Goal: Transaction & Acquisition: Book appointment/travel/reservation

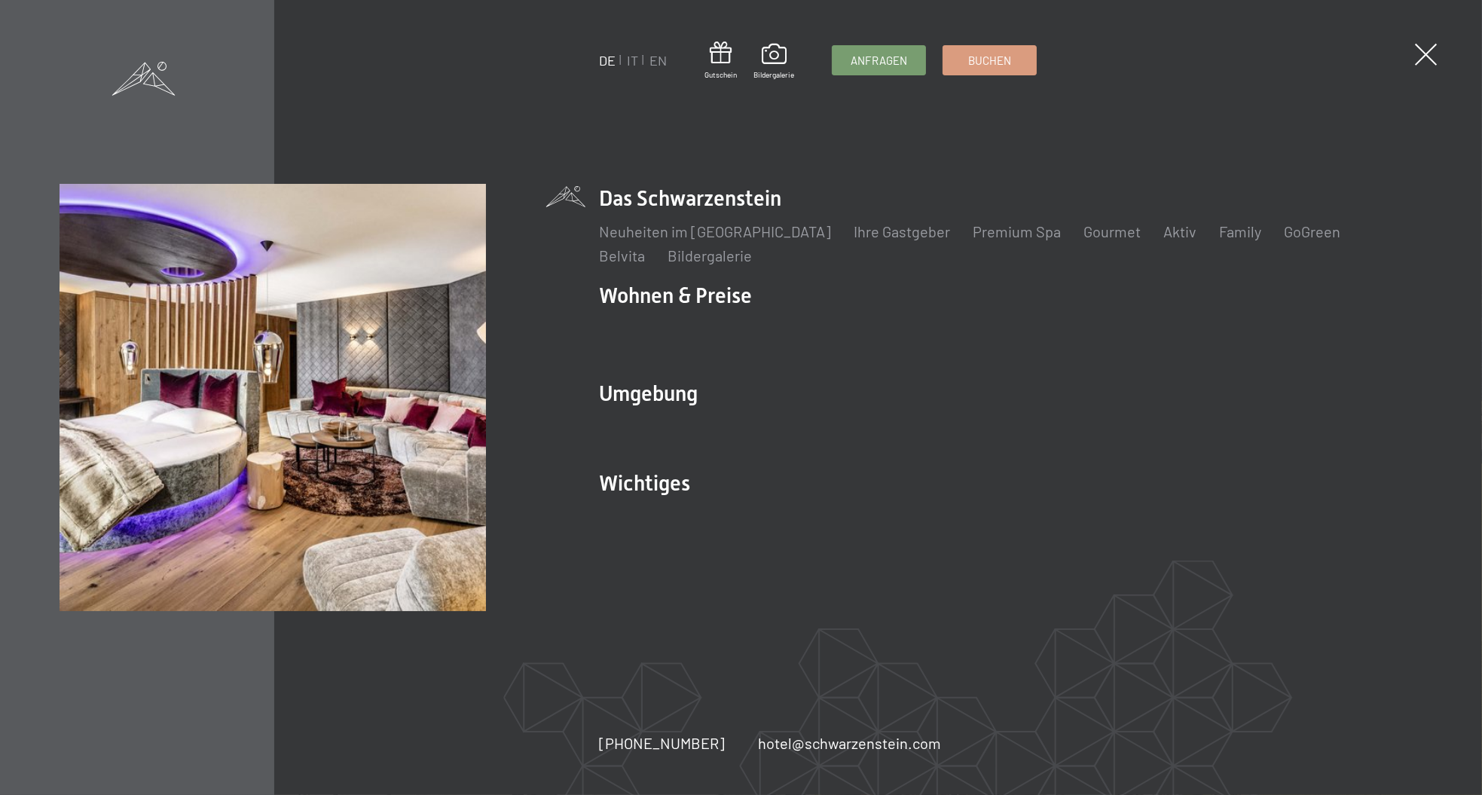
click at [650, 301] on li "Wohnen & Preise Inklusivleistungen Zimmer & Preise Liste Angebote Liste Familie…" at bounding box center [1011, 322] width 824 height 82
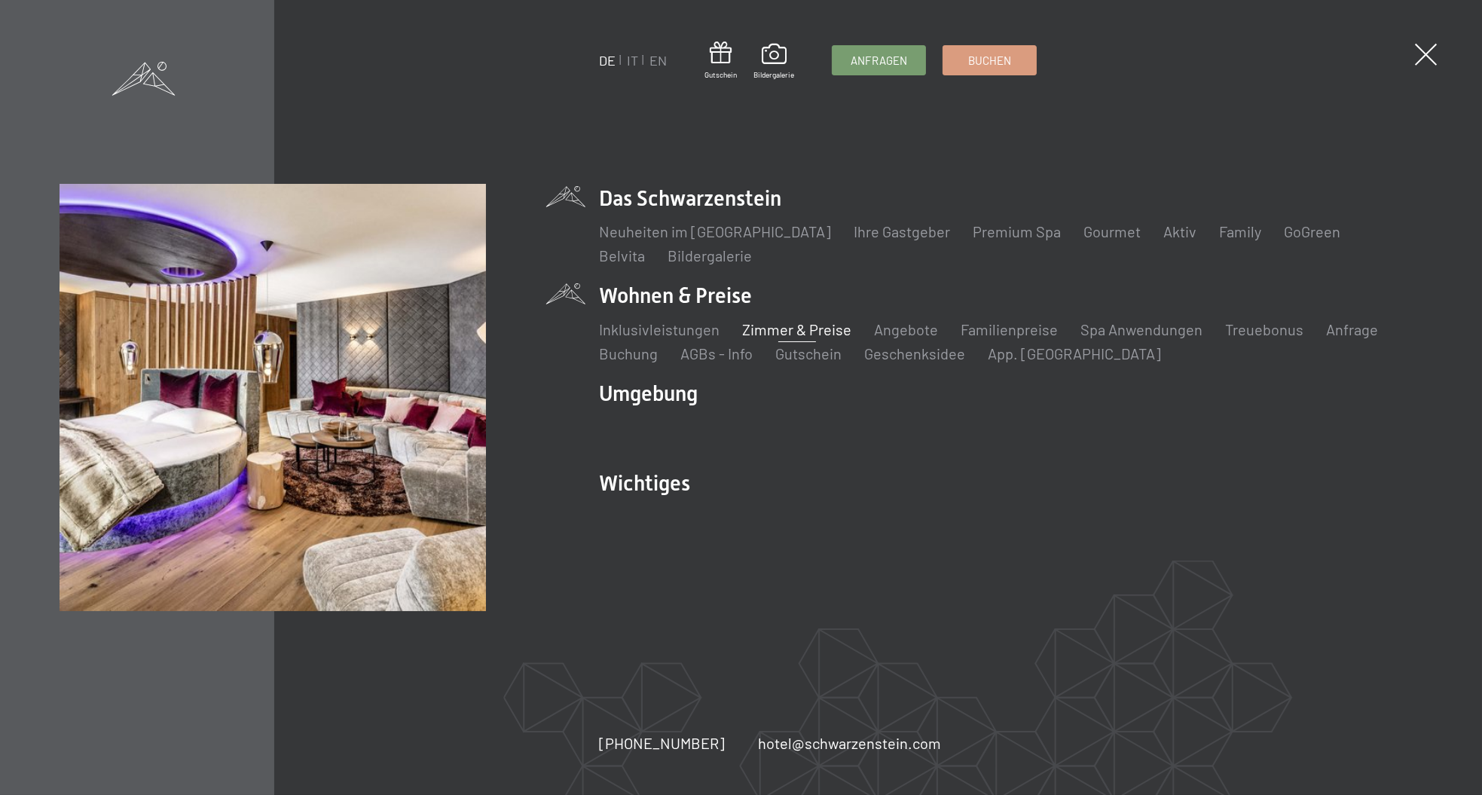
click at [767, 328] on link "Zimmer & Preise" at bounding box center [796, 329] width 109 height 18
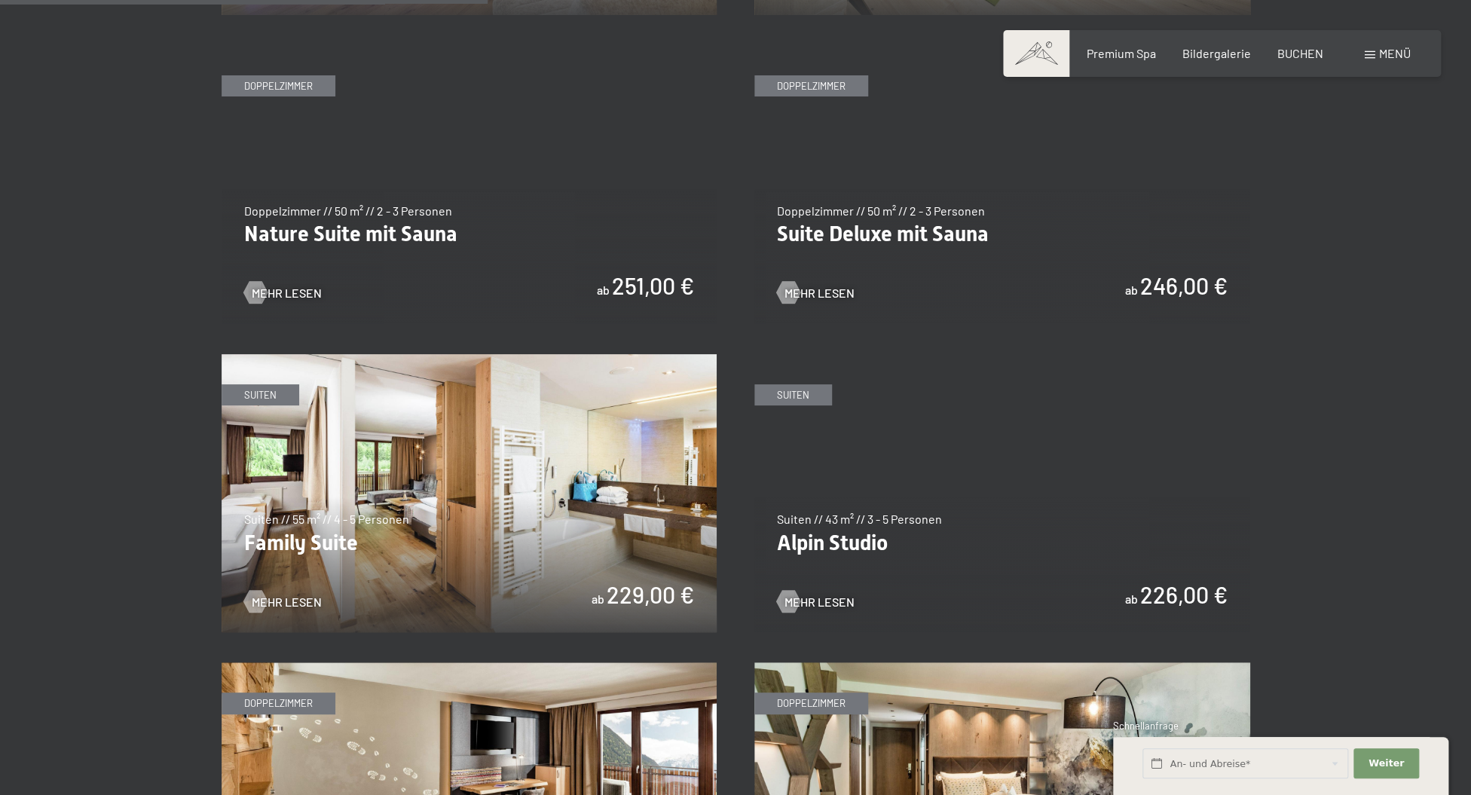
scroll to position [1409, 0]
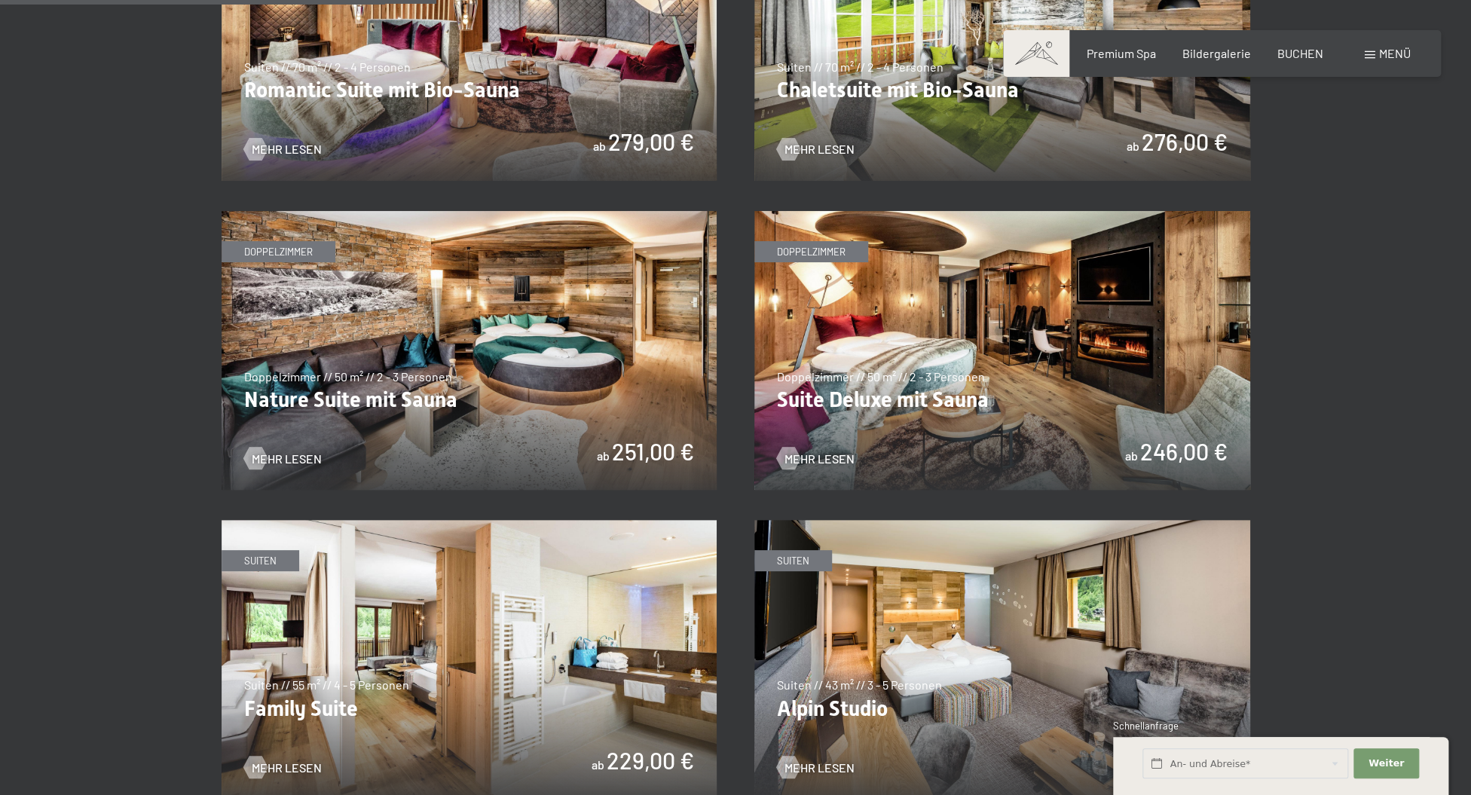
click at [477, 313] on img at bounding box center [470, 350] width 496 height 279
